Goal: Use online tool/utility: Utilize a website feature to perform a specific function

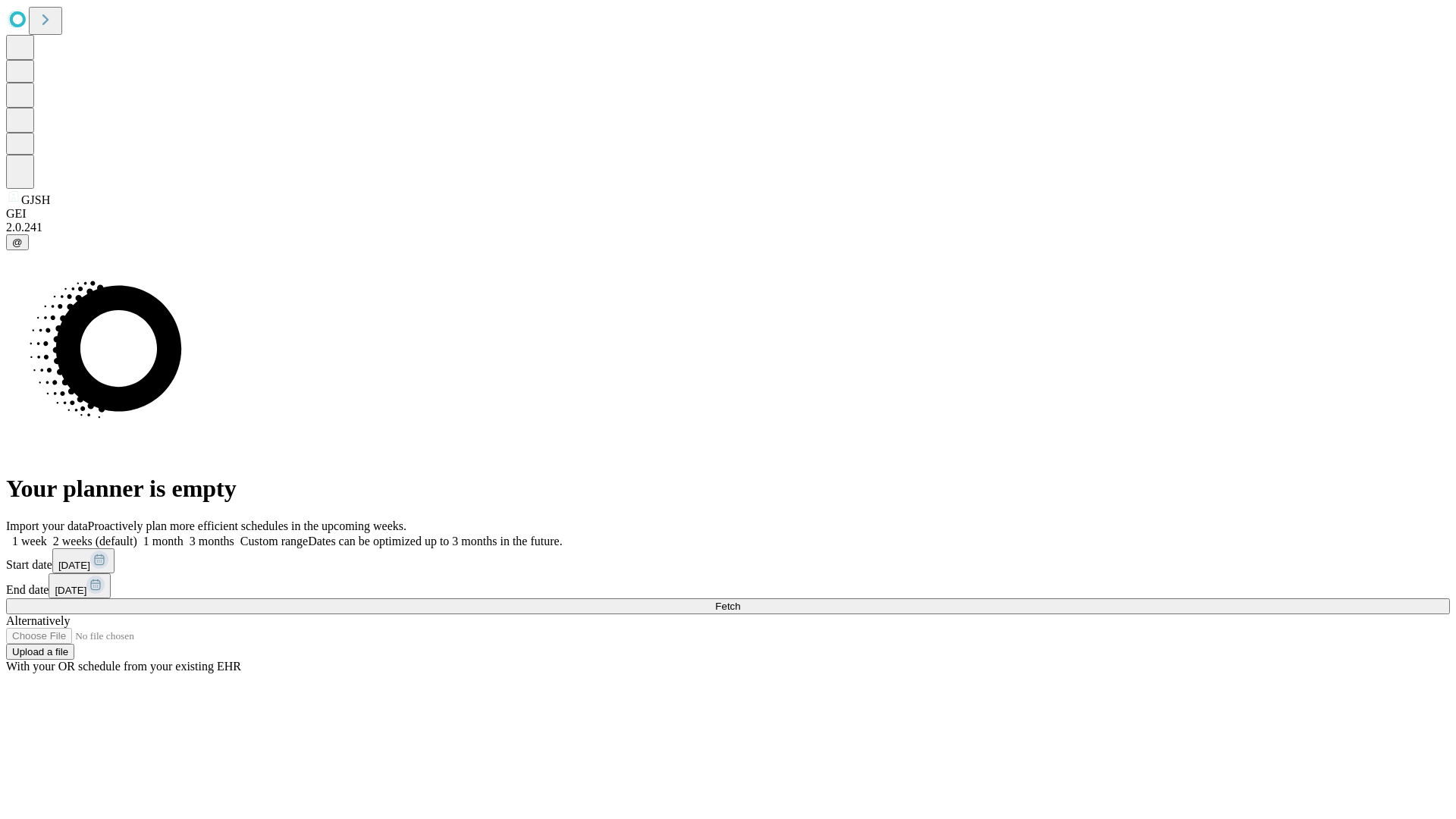
click at [740, 600] on span "Fetch" at bounding box center [728, 606] width 25 height 11
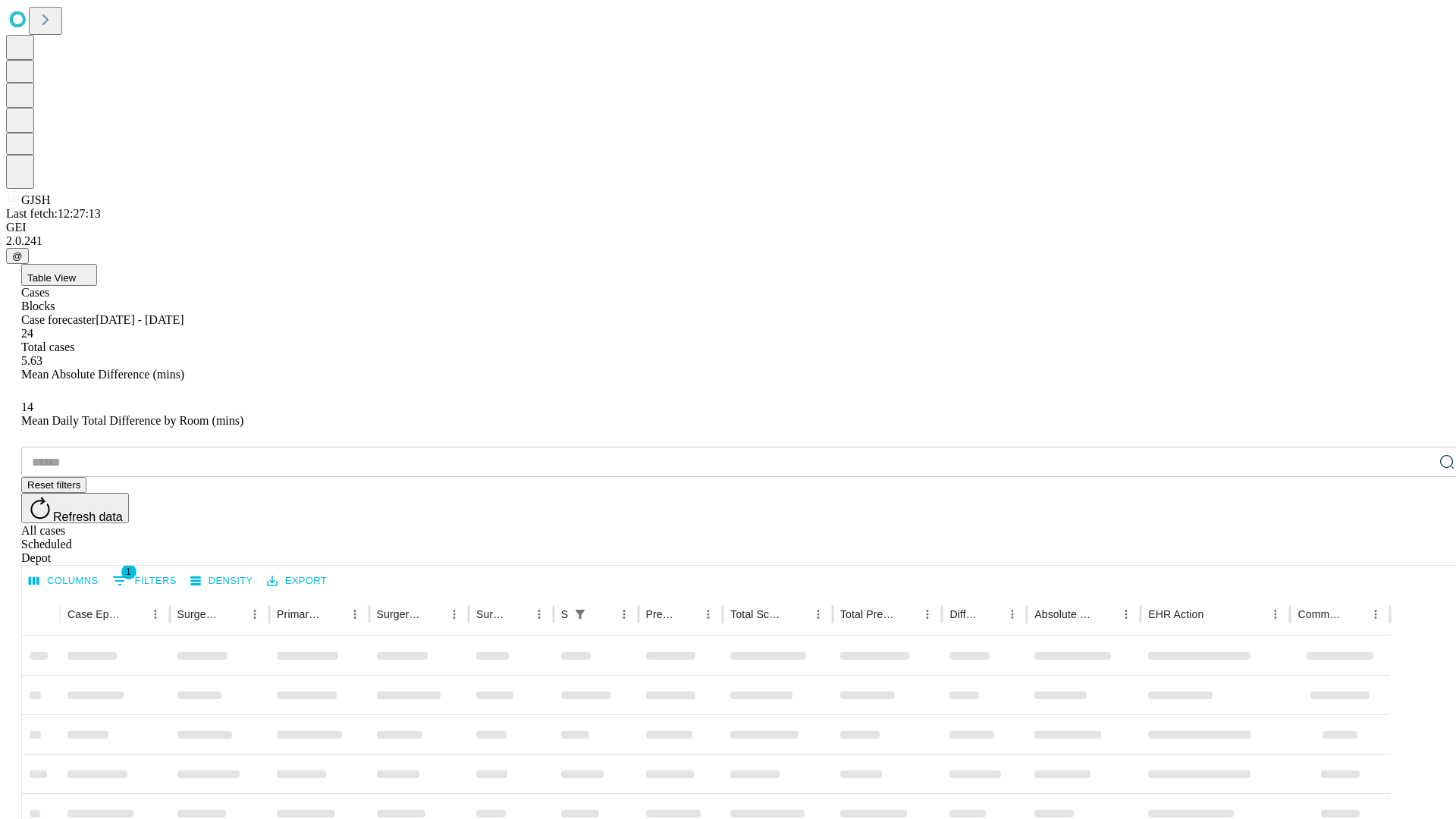
click at [76, 272] on span "Table View" at bounding box center [51, 278] width 48 height 11
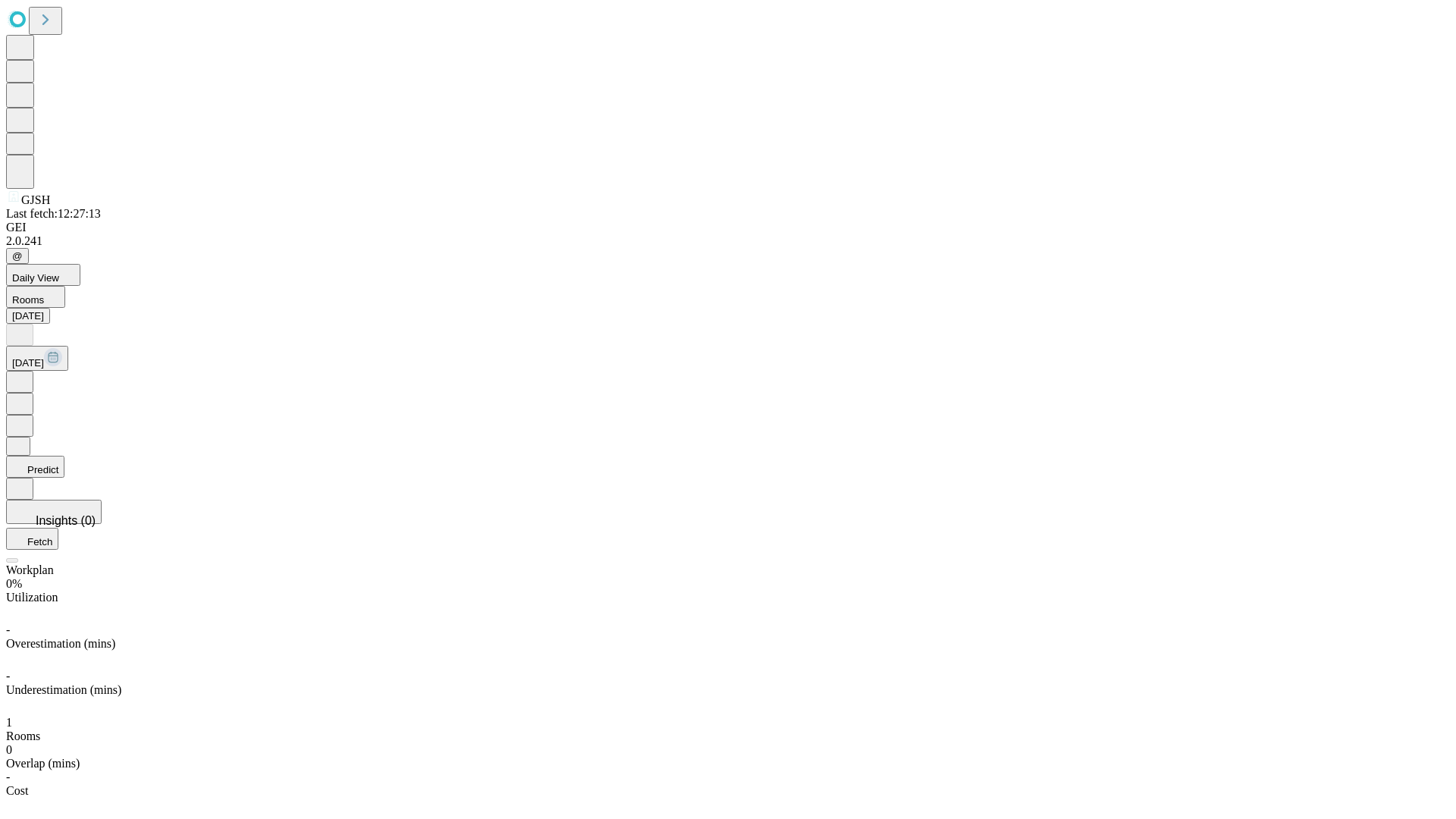
click at [65, 455] on button "Predict" at bounding box center [36, 466] width 58 height 22
